Goal: Task Accomplishment & Management: Complete application form

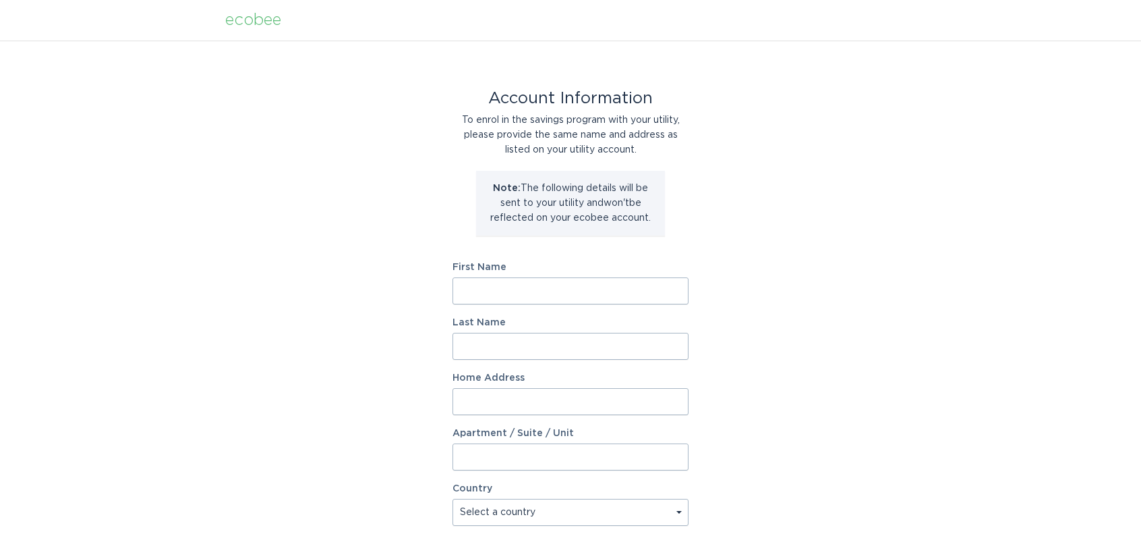
click at [609, 293] on input "First Name" at bounding box center [571, 290] width 236 height 27
type input "Rodrigo"
type input "Marques"
type input "132 Oak Meadow Ln"
select select "US"
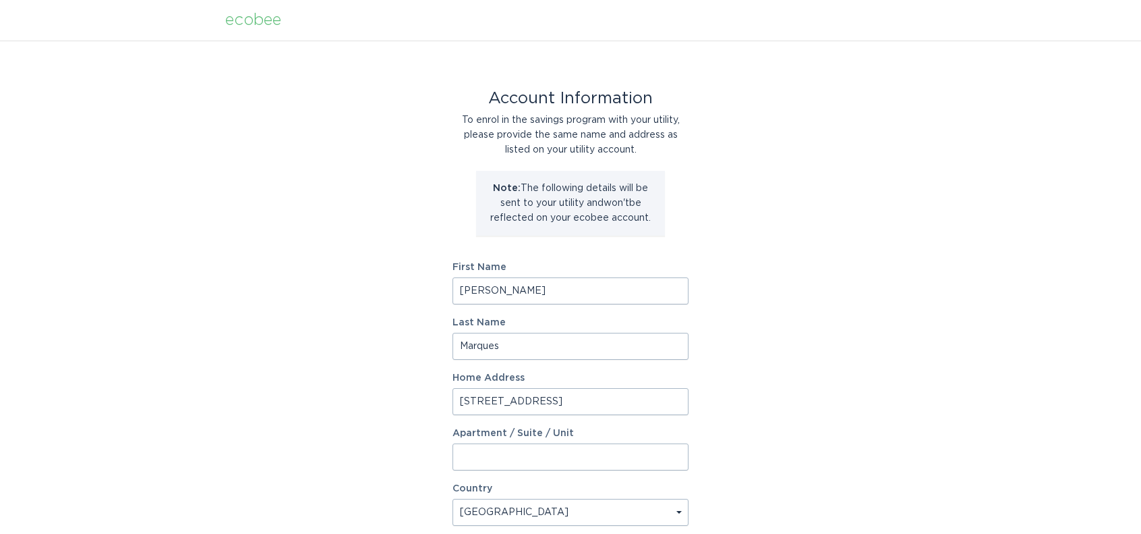
type input "Blacksburg"
type input "24060"
select select "VA"
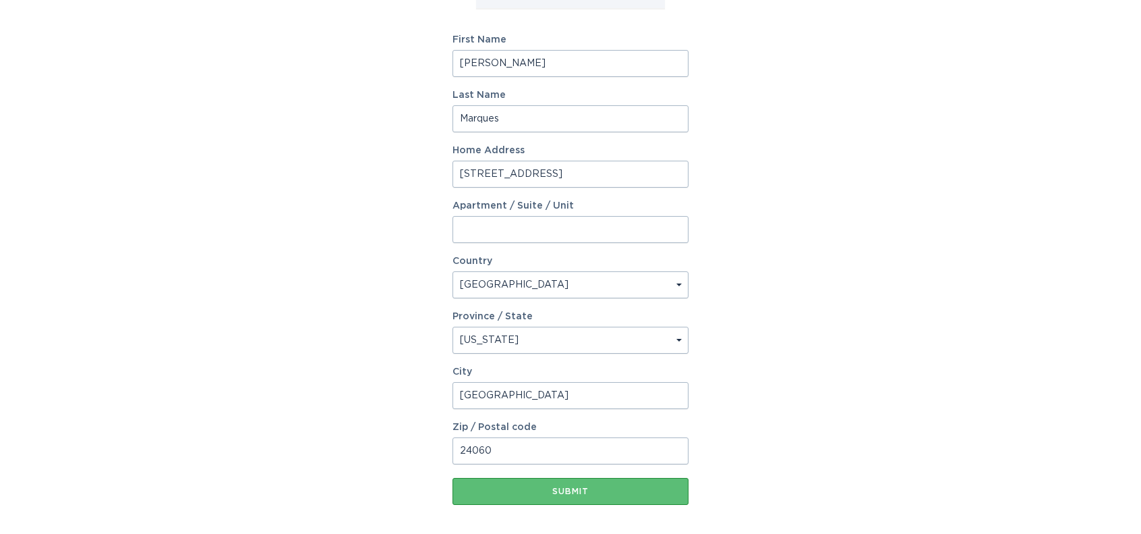
scroll to position [270, 0]
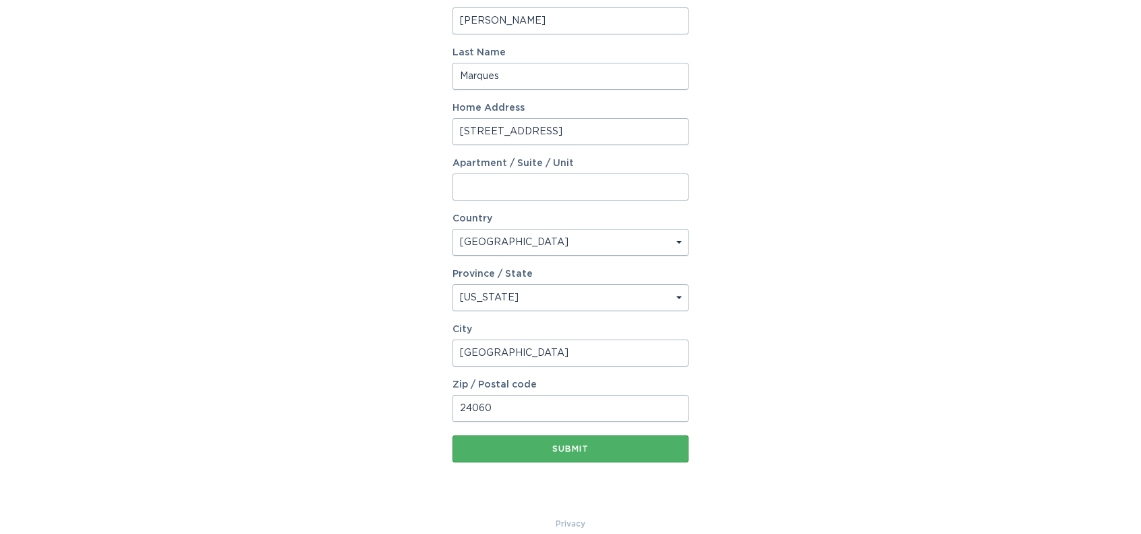
click at [593, 446] on div "Submit" at bounding box center [570, 449] width 223 height 8
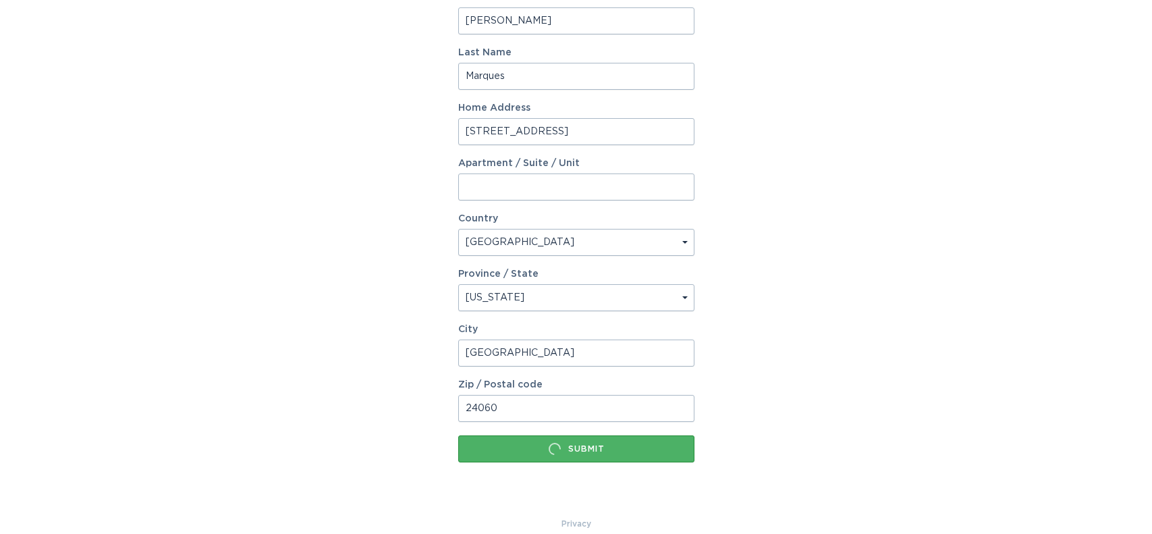
scroll to position [0, 0]
